Goal: Task Accomplishment & Management: Manage account settings

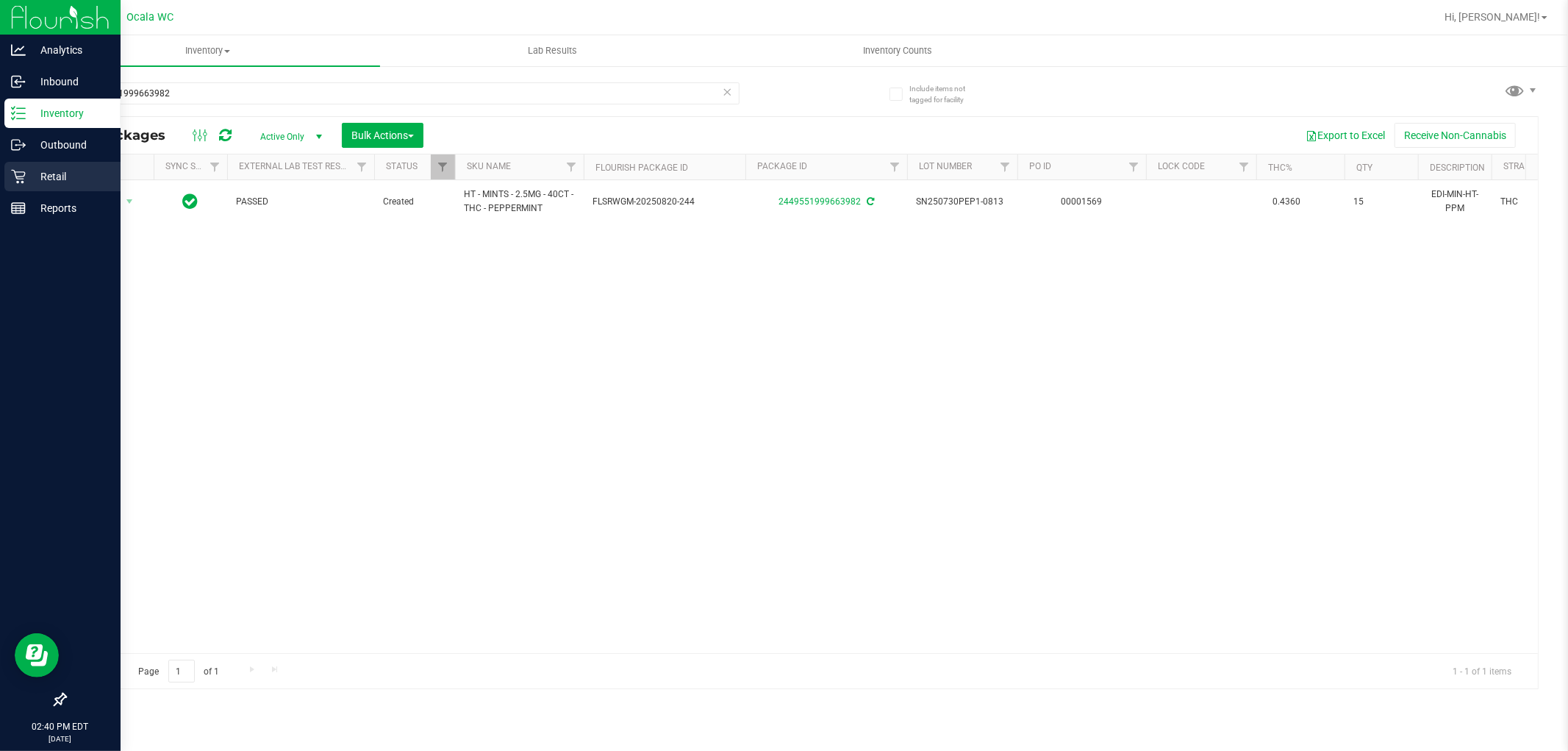
click at [34, 188] on div "Retail" at bounding box center [62, 176] width 116 height 30
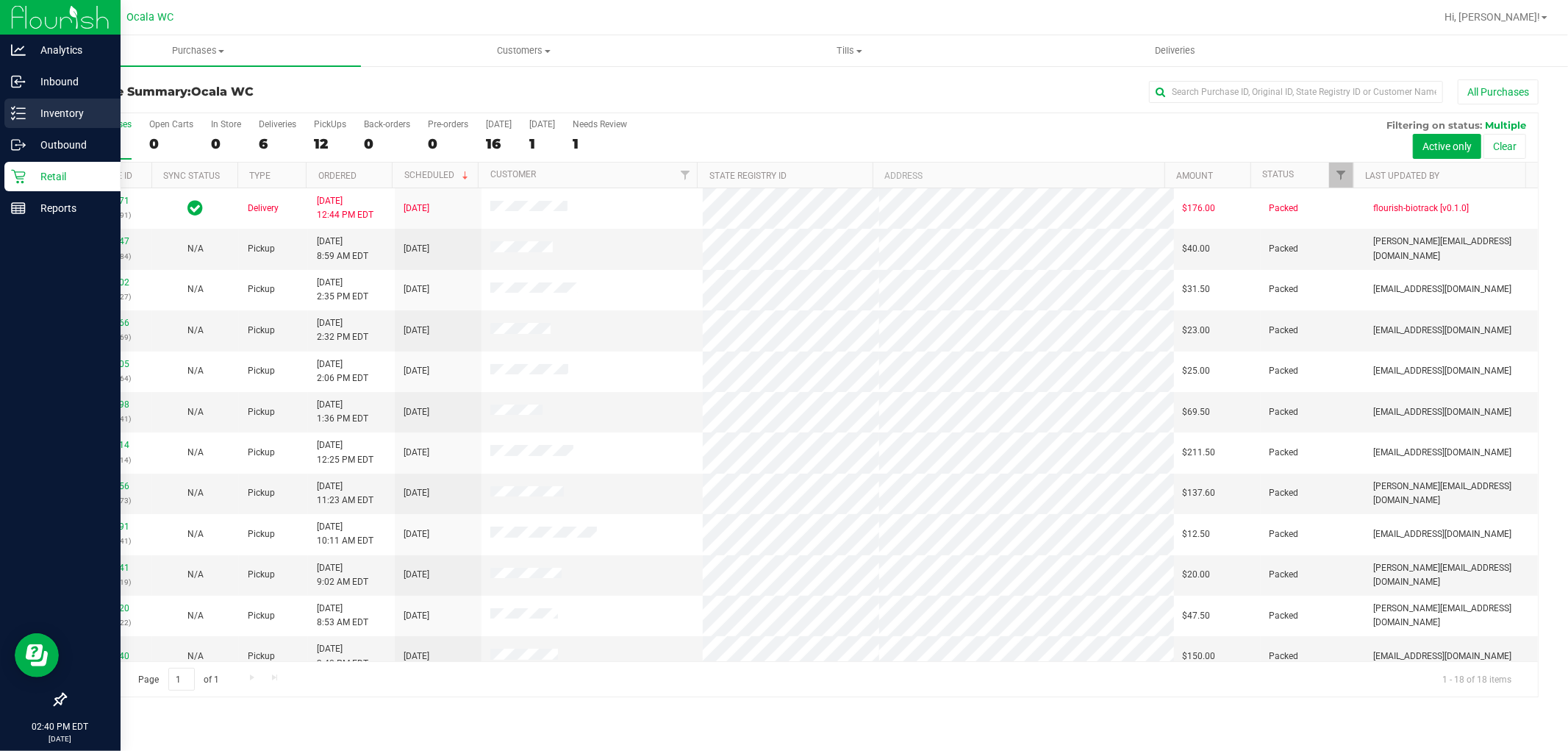
click at [20, 120] on div "Inventory" at bounding box center [62, 113] width 116 height 30
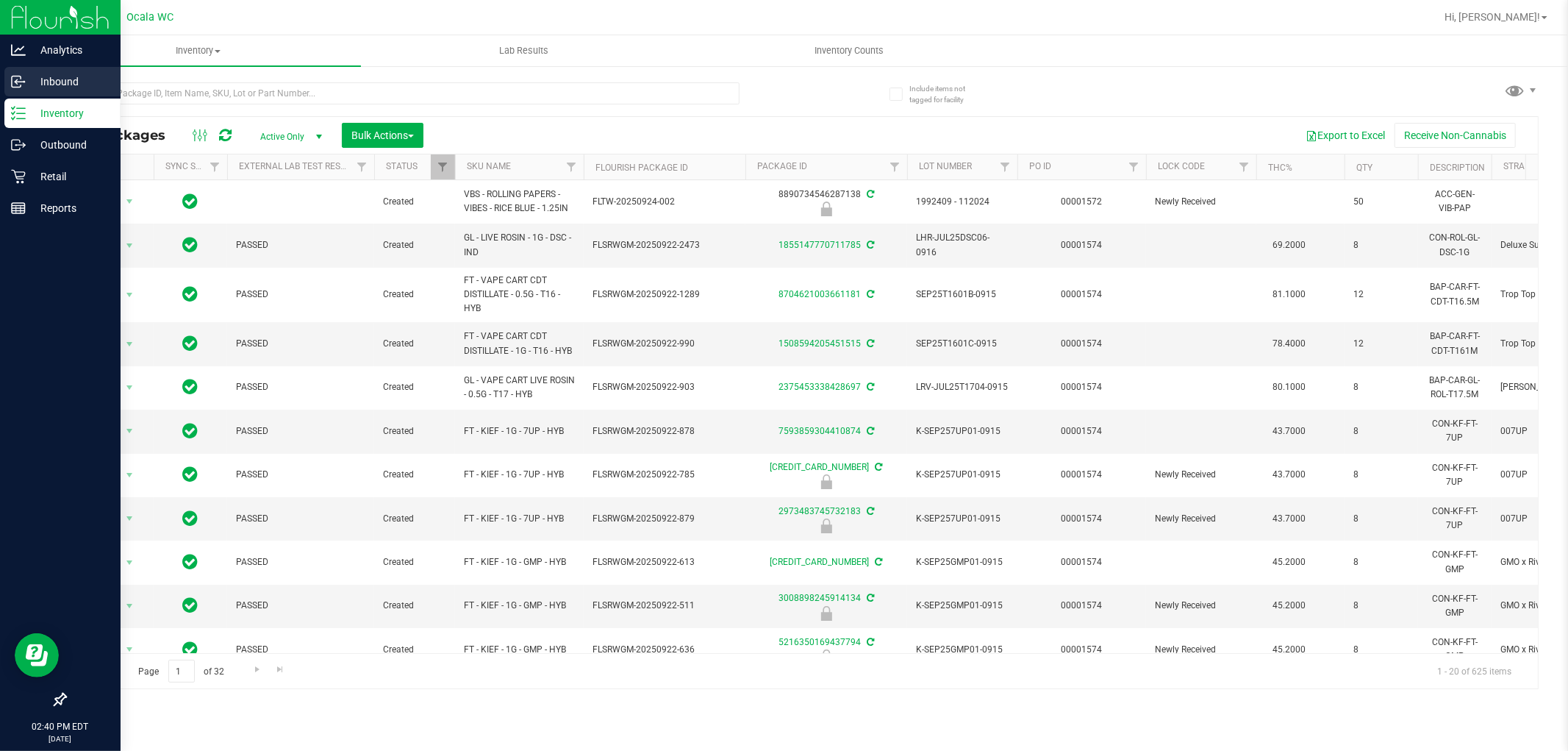
click at [74, 76] on p "Inbound" at bounding box center [70, 82] width 88 height 17
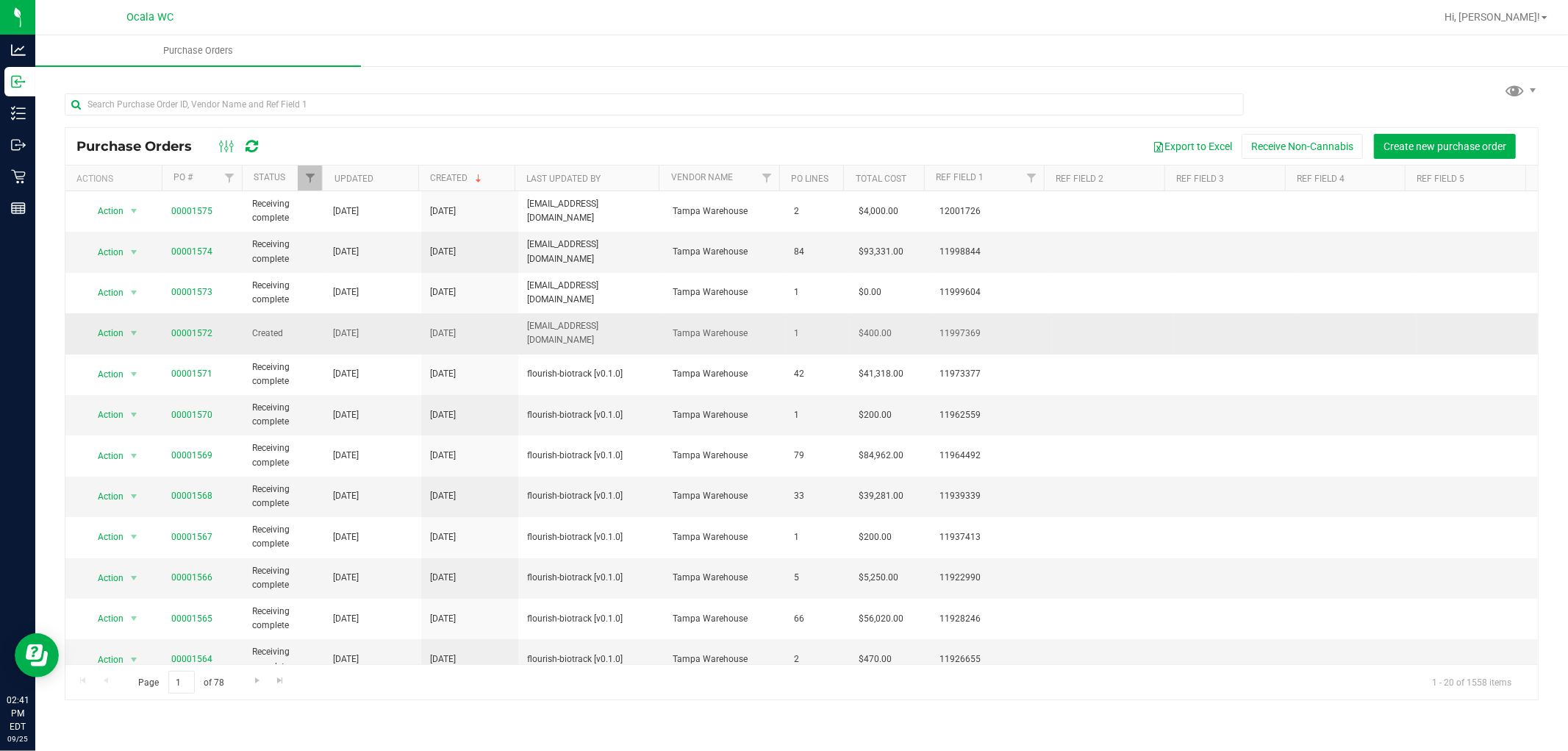
click at [199, 337] on span "00001572" at bounding box center [191, 334] width 41 height 14
click at [199, 334] on link "00001572" at bounding box center [191, 333] width 41 height 11
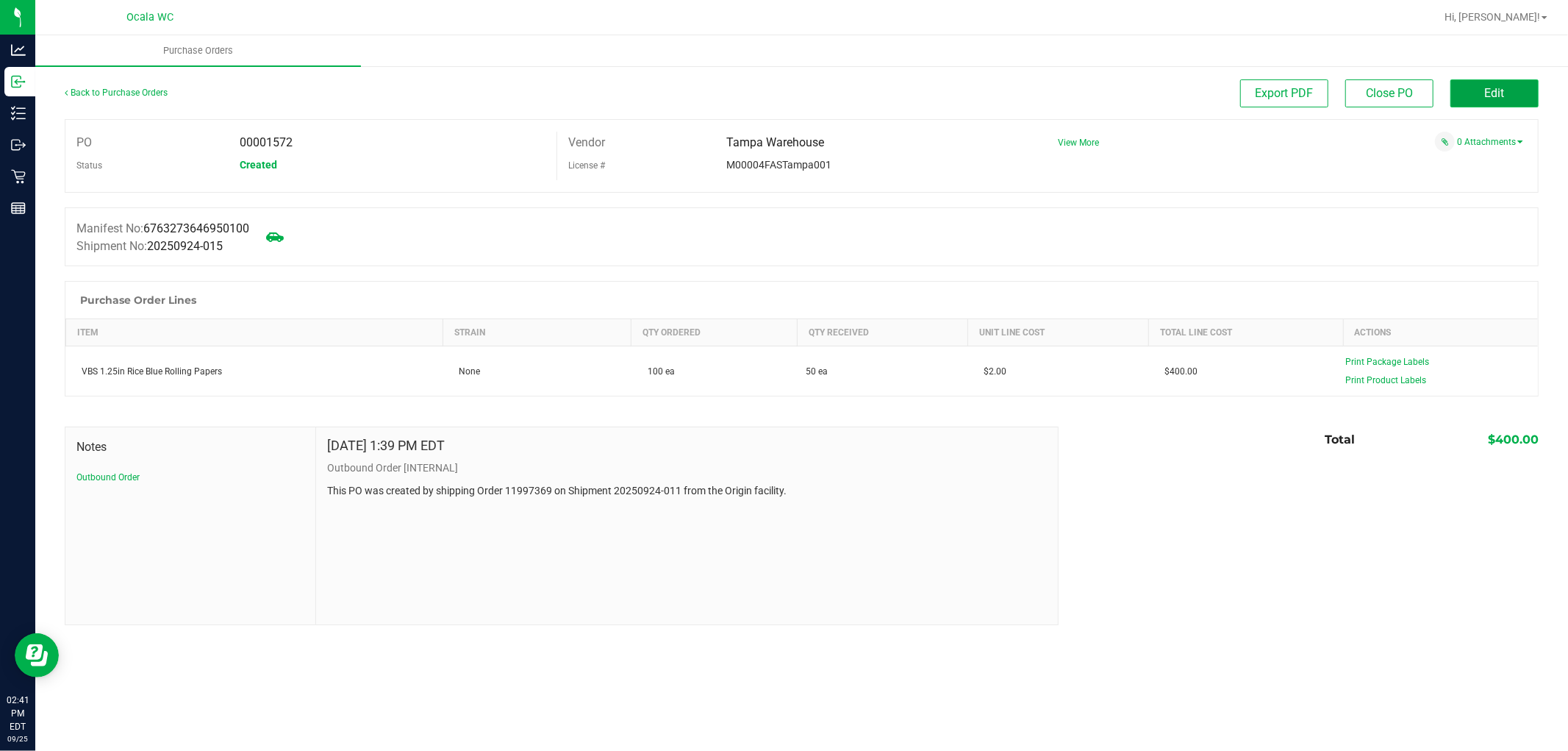
click at [1491, 87] on span "Edit" at bounding box center [1495, 92] width 20 height 14
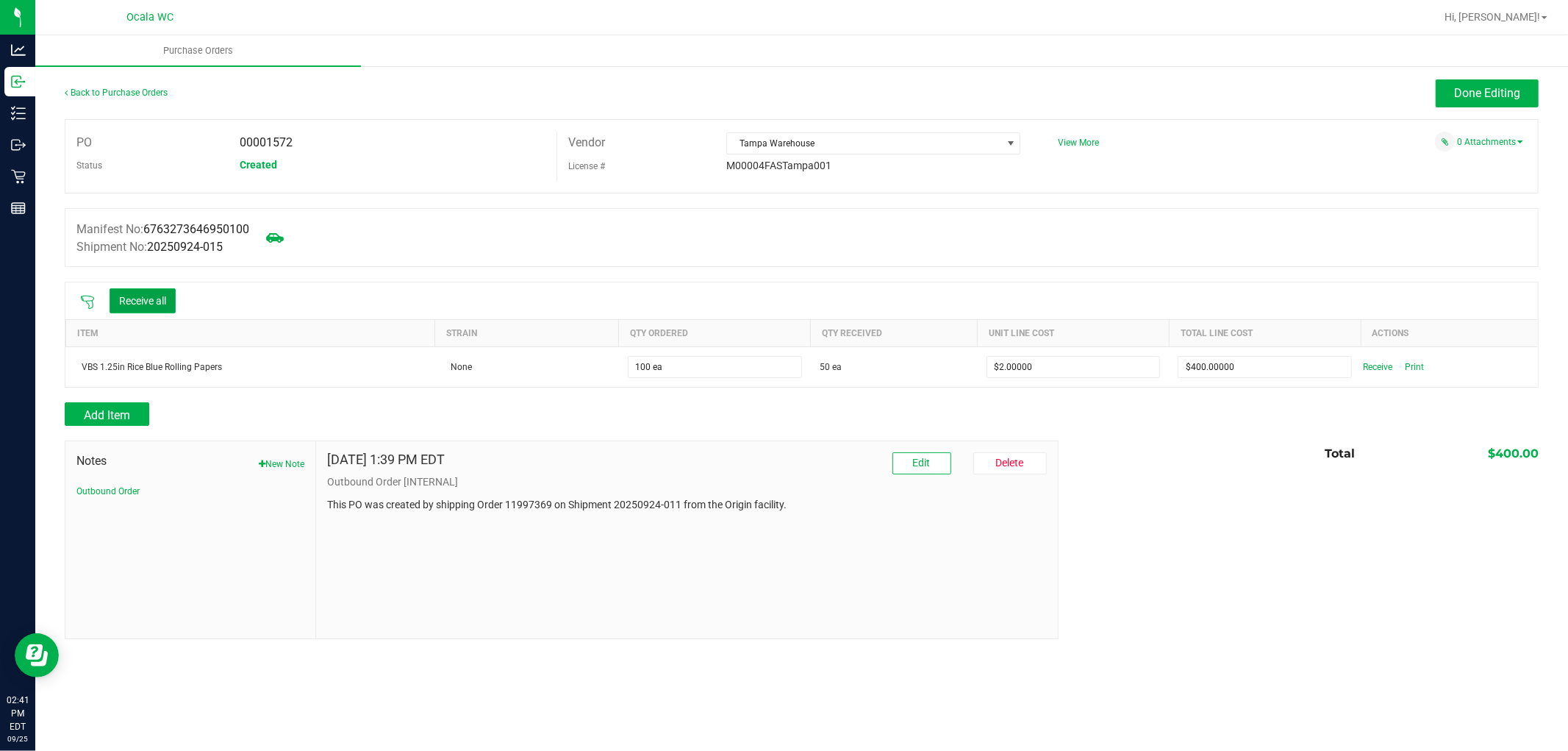
click at [139, 302] on button "Receive all" at bounding box center [142, 301] width 66 height 25
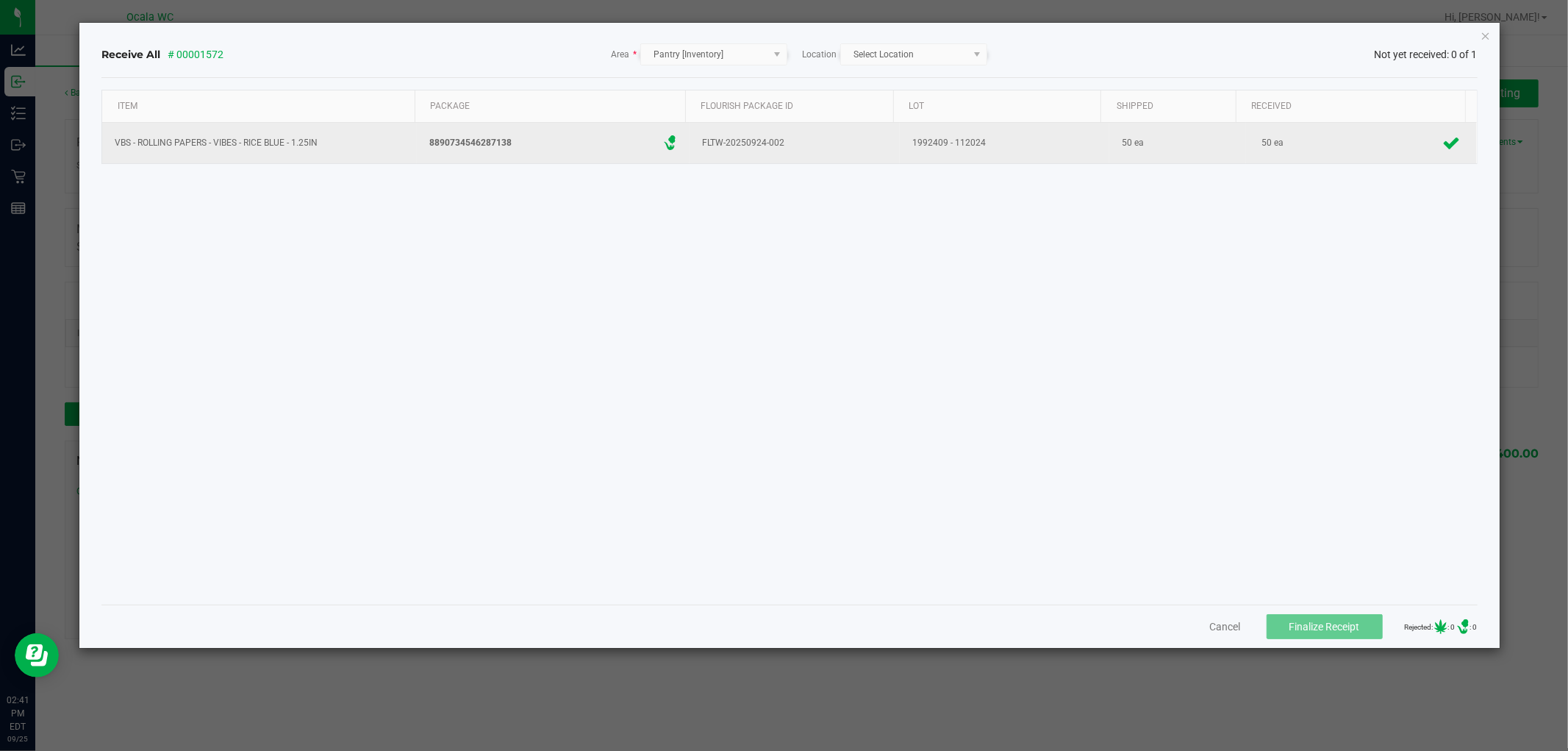
click at [1490, 33] on icon "Close" at bounding box center [1485, 36] width 11 height 17
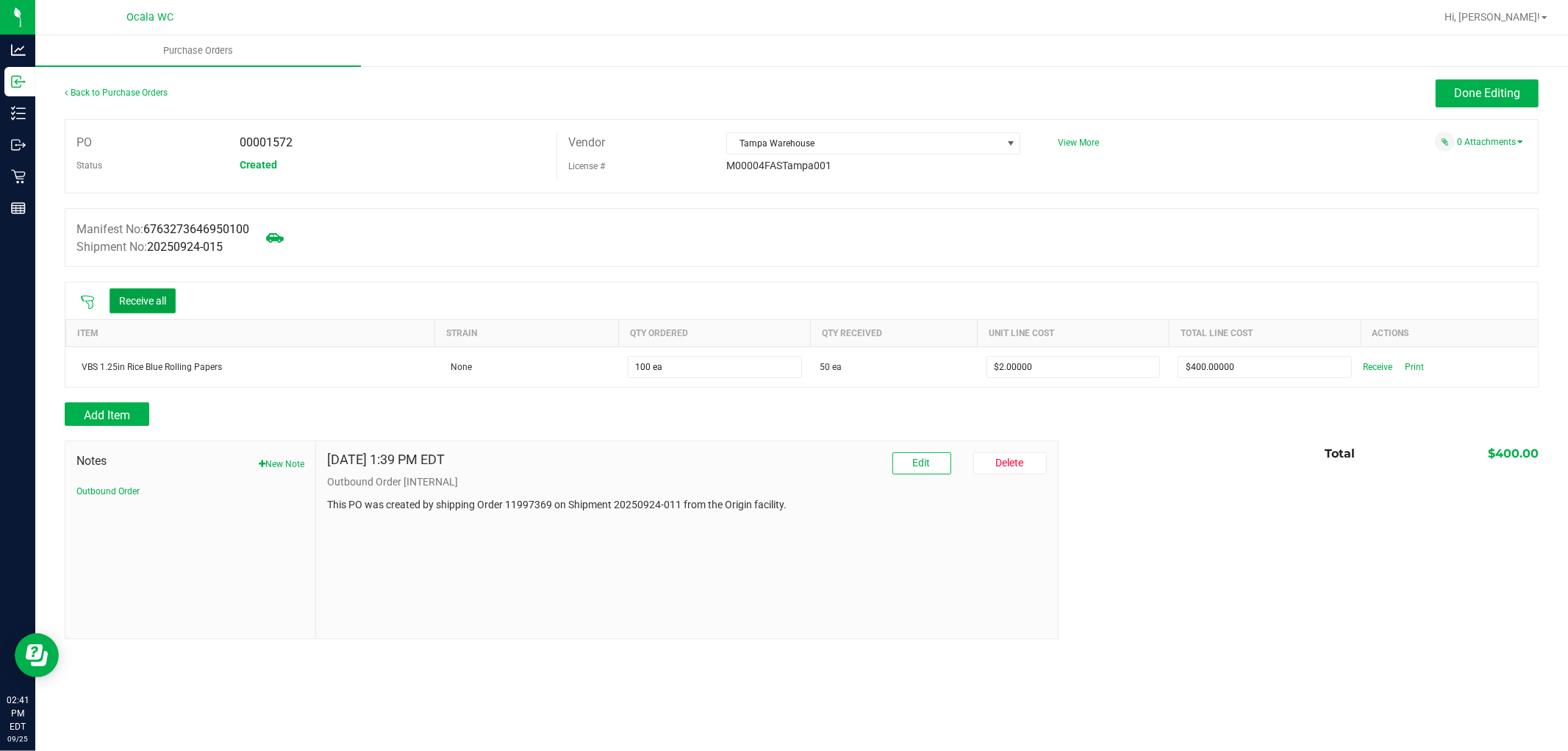
click at [145, 306] on button "Receive all" at bounding box center [142, 301] width 66 height 25
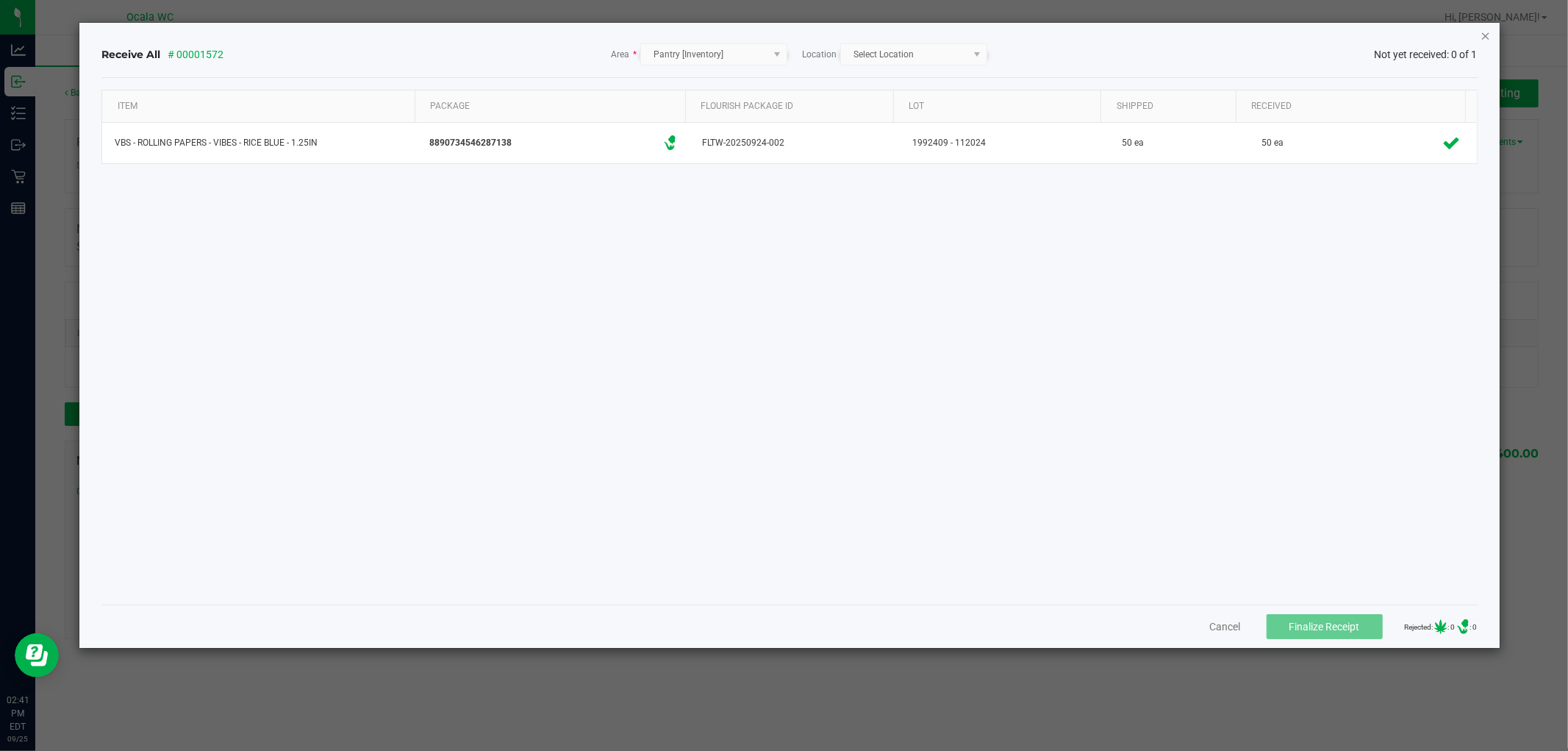
click at [1488, 30] on icon "Close" at bounding box center [1485, 36] width 11 height 17
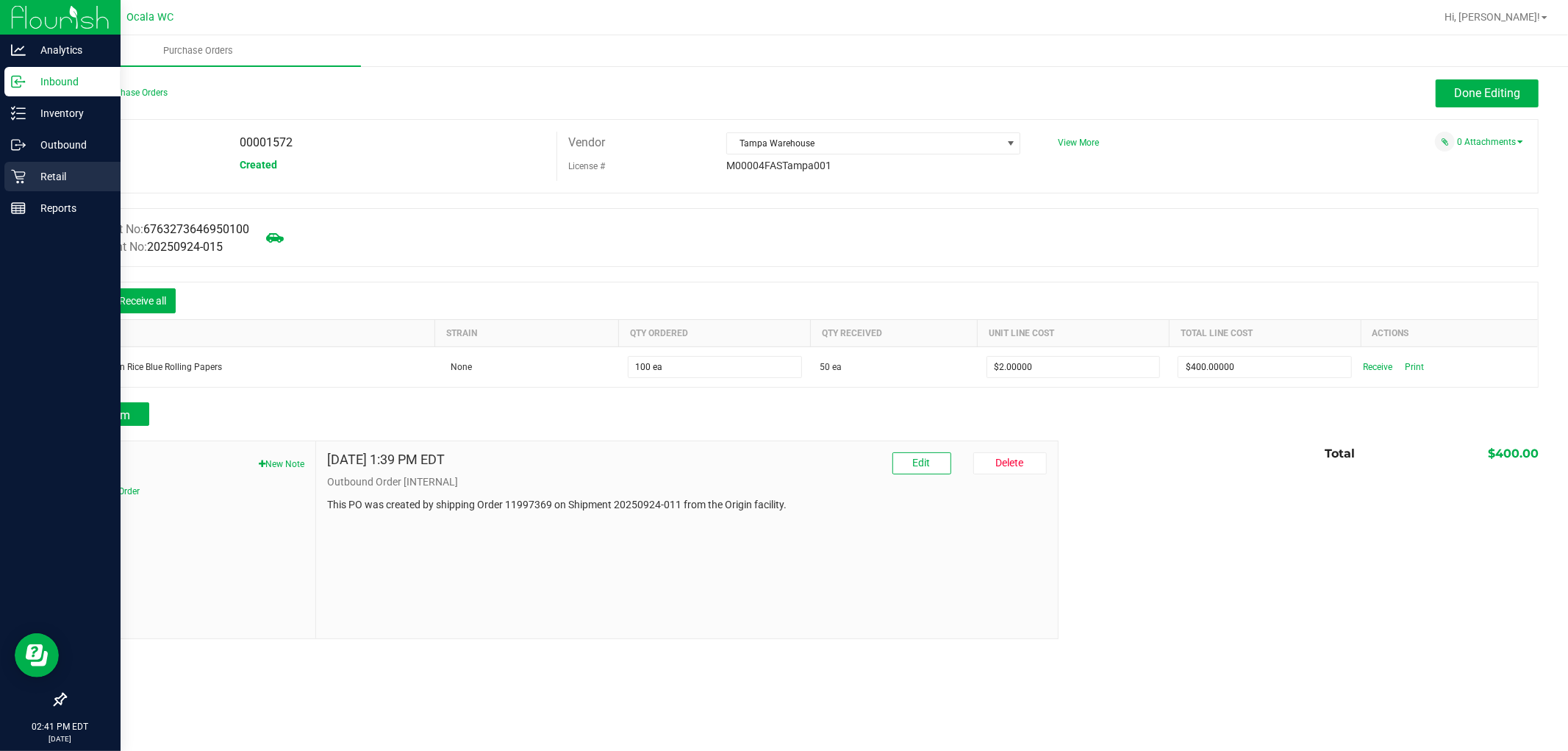
click at [68, 172] on p "Retail" at bounding box center [70, 176] width 88 height 17
